Goal: Check status: Check status

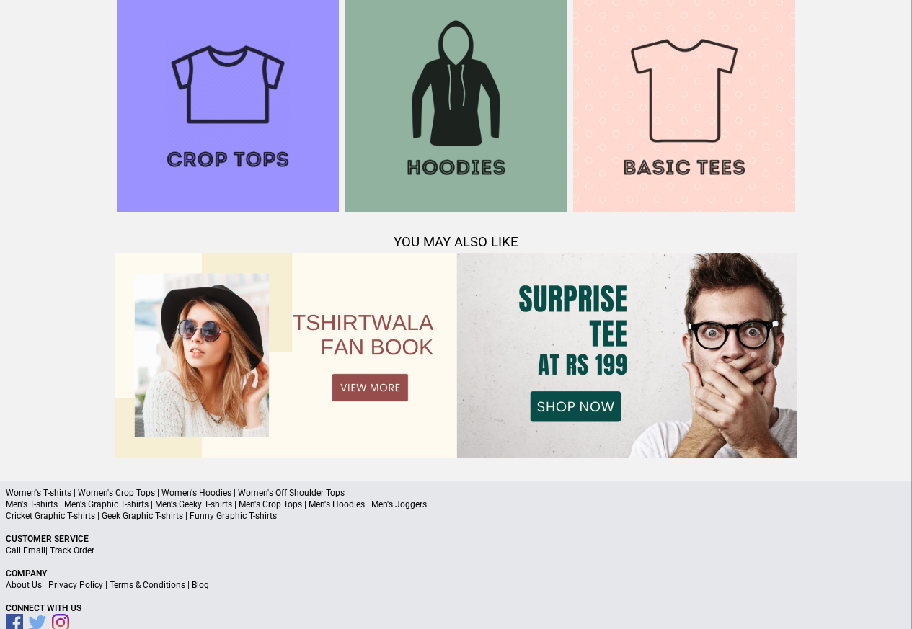
scroll to position [1391, 0]
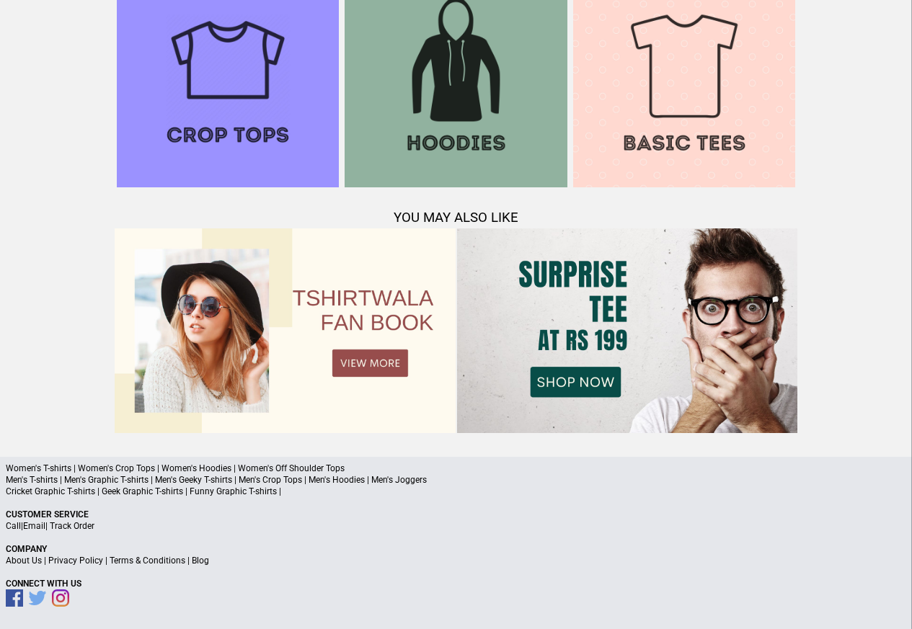
click at [101, 529] on p "Call | Email | Track Order" at bounding box center [456, 526] width 900 height 12
click at [92, 526] on link "Track Order" at bounding box center [72, 526] width 45 height 10
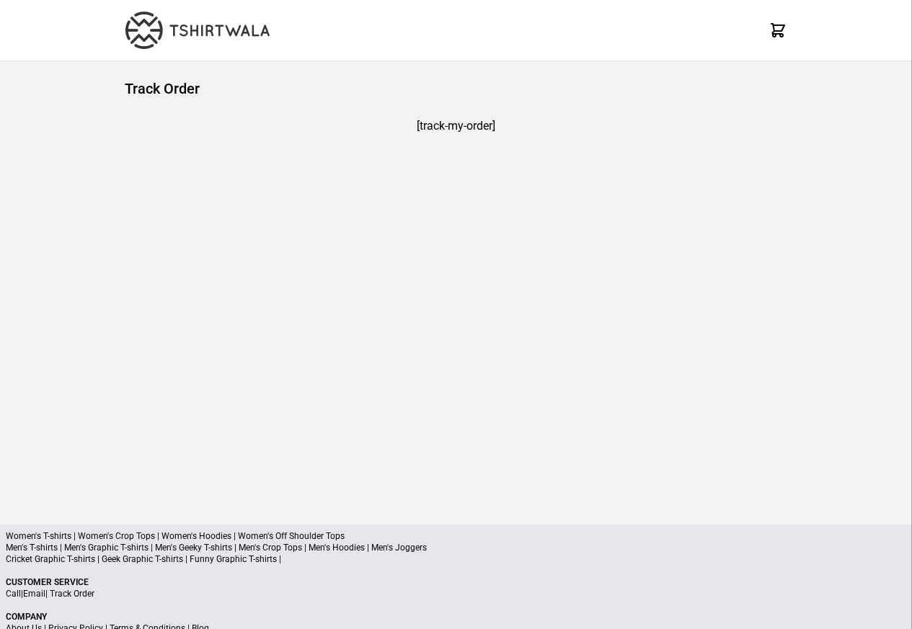
click at [164, 562] on p "Cricket Graphic T-shirts | Geek Graphic T-shirts | Funny Graphic T-shirts |" at bounding box center [456, 560] width 900 height 12
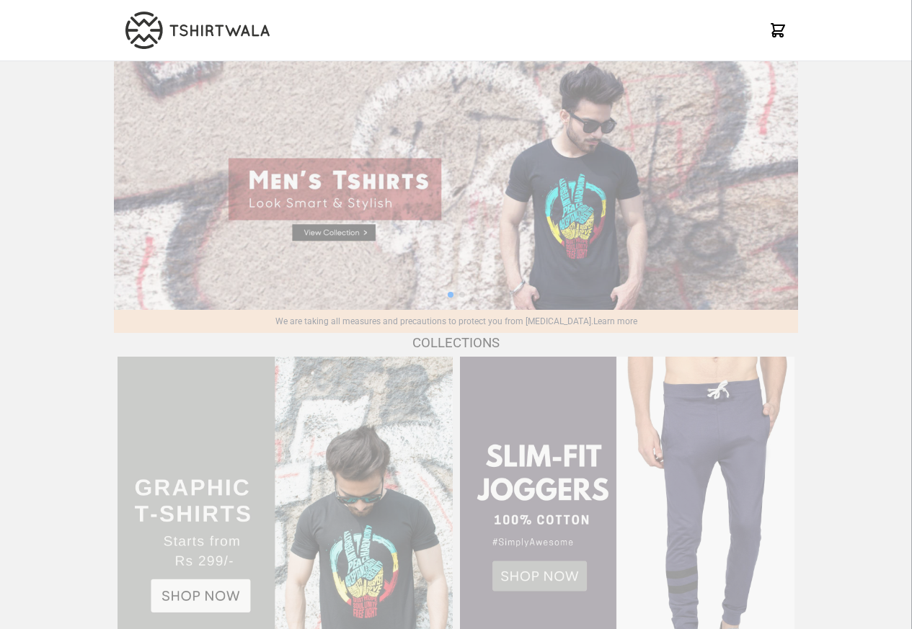
scroll to position [1391, 0]
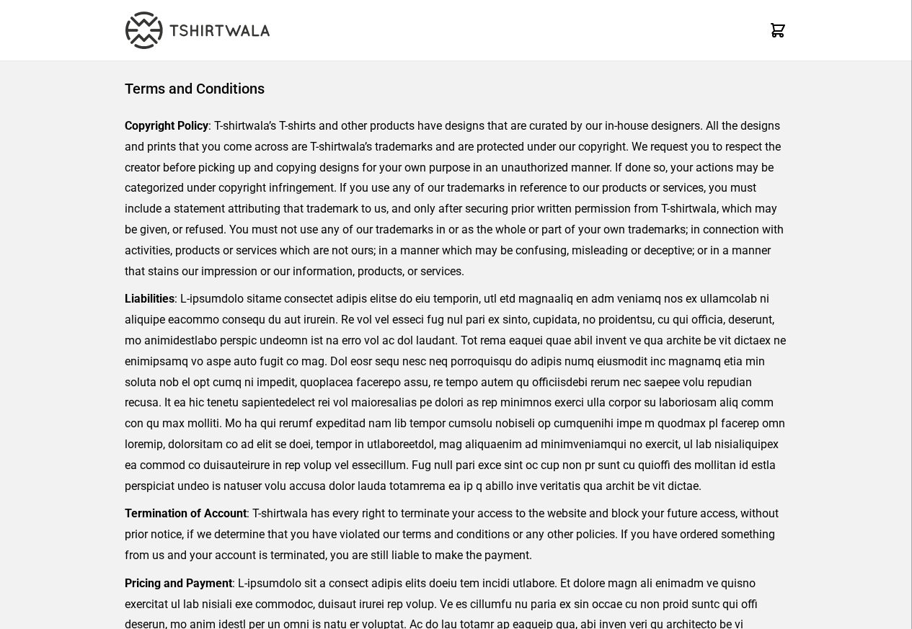
scroll to position [332, 0]
